Goal: Find contact information: Find contact information

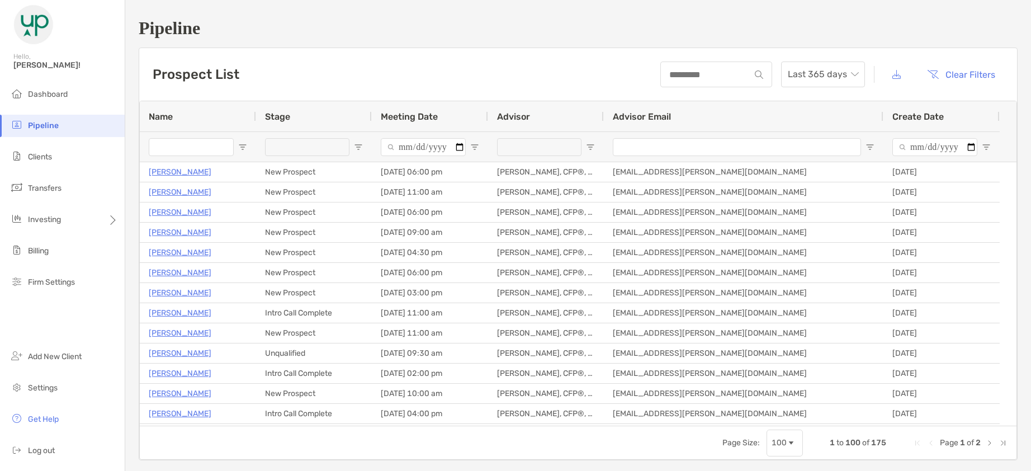
click at [188, 151] on input "Name Filter Input" at bounding box center [191, 147] width 85 height 18
type input "*******"
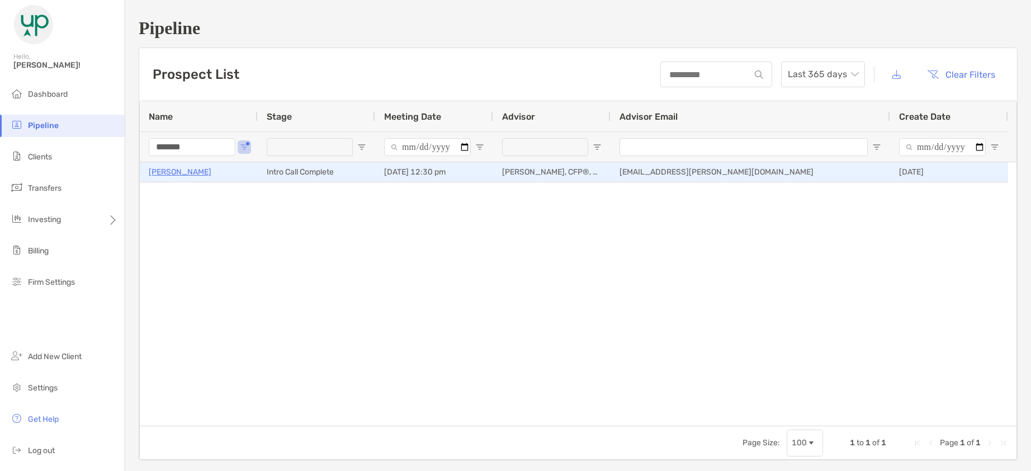
click at [195, 169] on p "[PERSON_NAME]" at bounding box center [180, 172] width 63 height 14
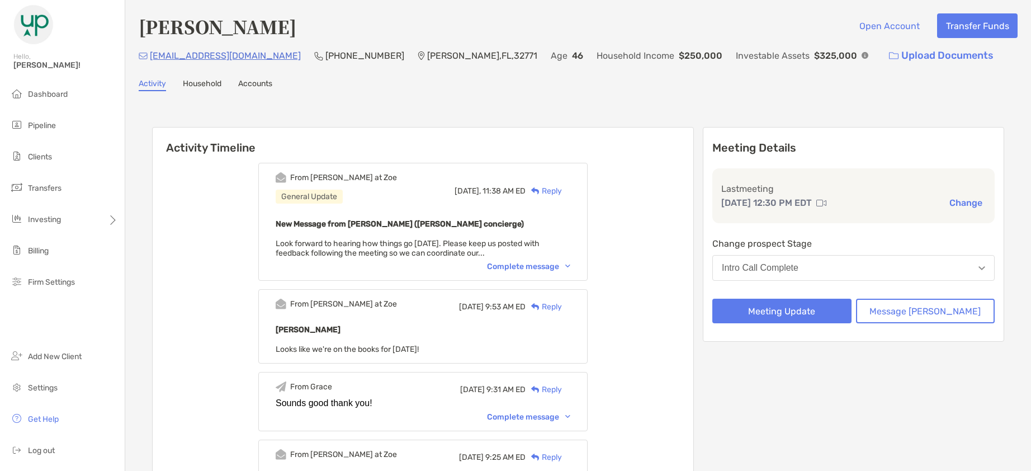
click at [325, 55] on p "[PHONE_NUMBER]" at bounding box center [364, 56] width 79 height 14
drag, startPoint x: 0, startPoint y: 0, endPoint x: 296, endPoint y: 55, distance: 301.4
click at [325, 55] on p "[PHONE_NUMBER]" at bounding box center [364, 56] width 79 height 14
copy p "[PHONE_NUMBER]"
